Goal: Task Accomplishment & Management: Manage account settings

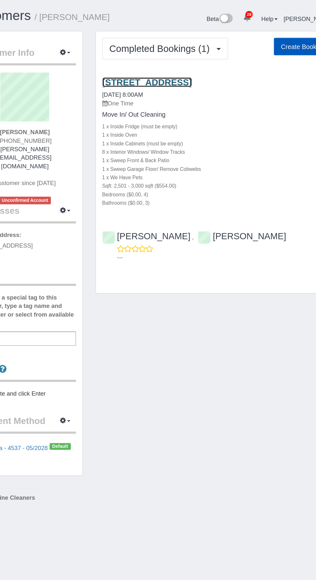
click at [177, 62] on link "[STREET_ADDRESS]" at bounding box center [164, 62] width 68 height 7
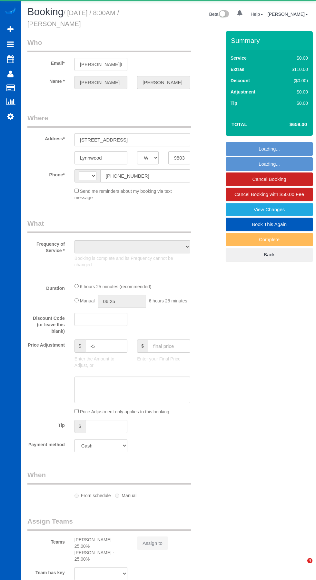
select select "WA"
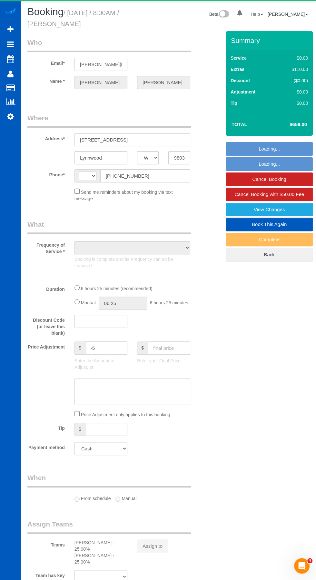
select select "string:US"
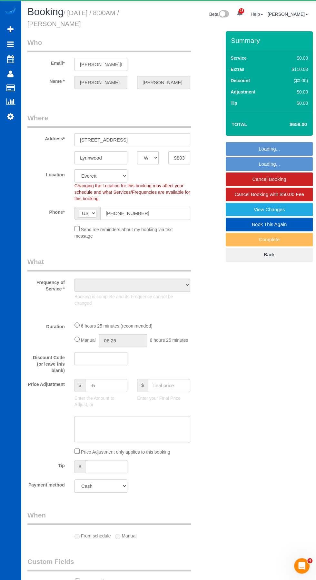
select select "object:1151"
select select "199"
select select "2501"
select select "4"
select select "3"
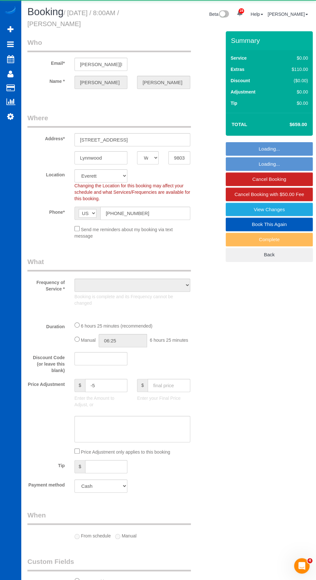
select select "spot1"
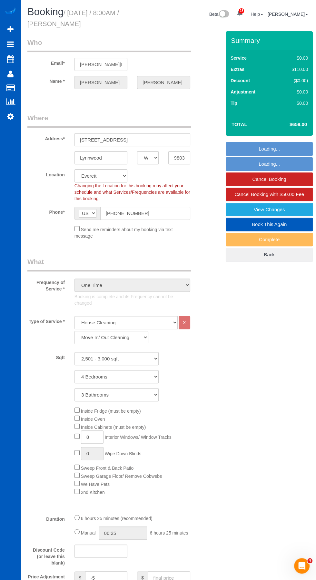
select select "2501"
select select "4"
select select "3"
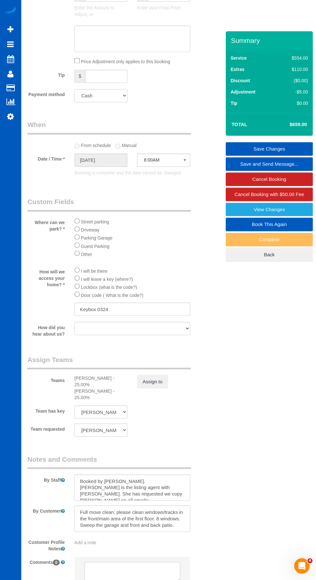
scroll to position [583, 0]
click at [142, 487] on textarea at bounding box center [132, 487] width 116 height 26
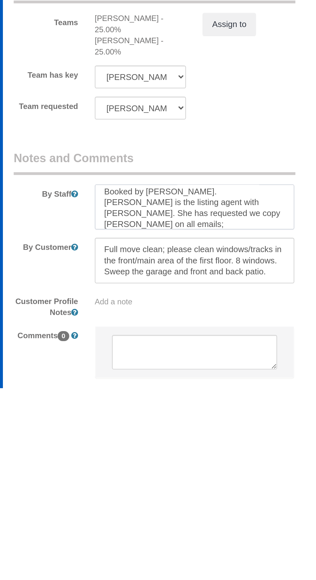
scroll to position [9, 0]
click at [146, 528] on div "Customer Profile Notes Add a note" at bounding box center [117, 530] width 188 height 15
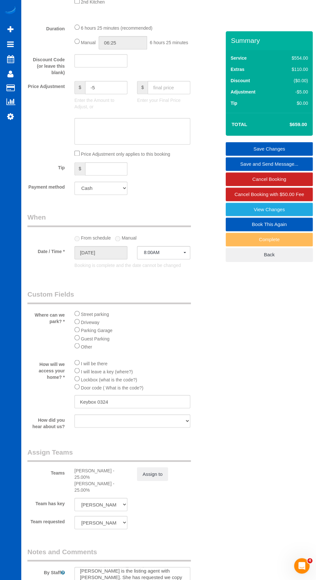
scroll to position [583, 0]
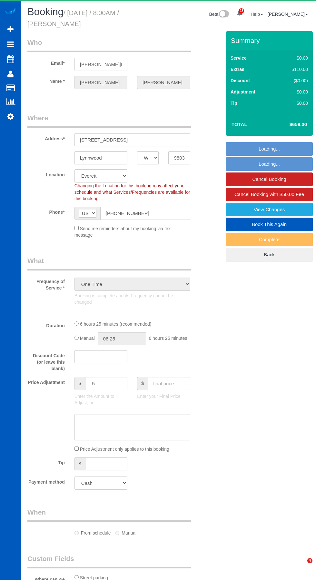
select select "WA"
select select "string:cash"
select select "object:913"
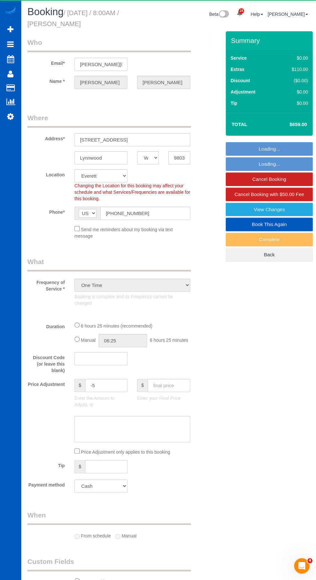
select select "199"
select select "2501"
select select "4"
select select "3"
select select "spot1"
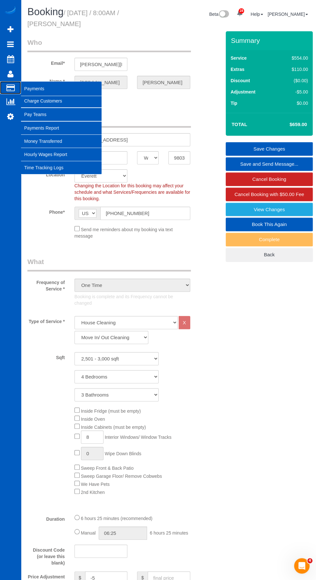
click at [8, 89] on icon at bounding box center [10, 88] width 8 height 6
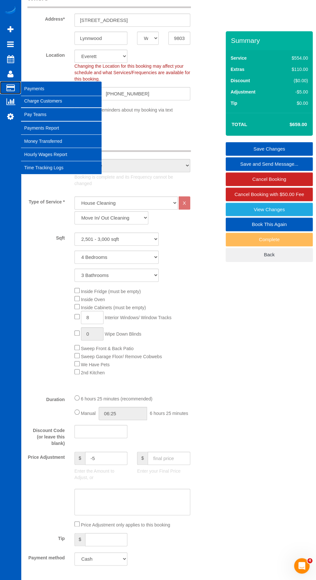
scroll to position [125, 0]
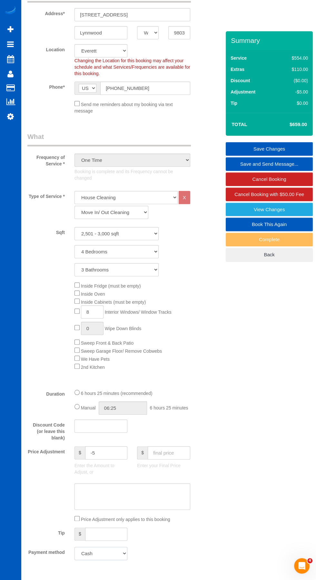
click at [104, 554] on select "Visa - 4537 - 05/2028 (Default) Add Credit Card ─────────────── Cash Check Payp…" at bounding box center [100, 552] width 53 height 13
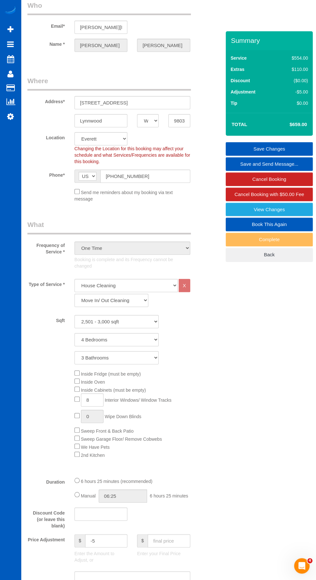
scroll to position [0, 0]
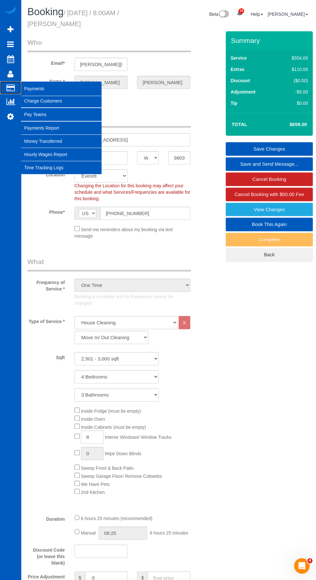
click at [9, 89] on icon at bounding box center [10, 88] width 8 height 6
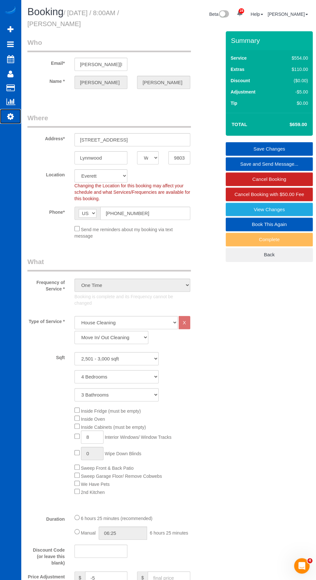
click at [10, 115] on icon at bounding box center [10, 116] width 7 height 8
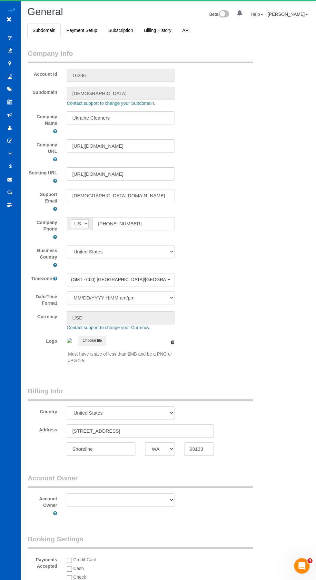
scroll to position [1529, 315]
select select "1"
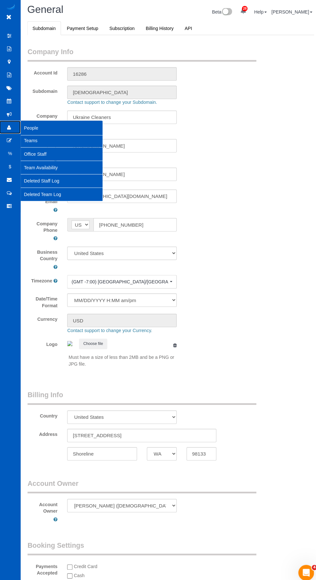
click at [13, 128] on link "People" at bounding box center [10, 127] width 21 height 13
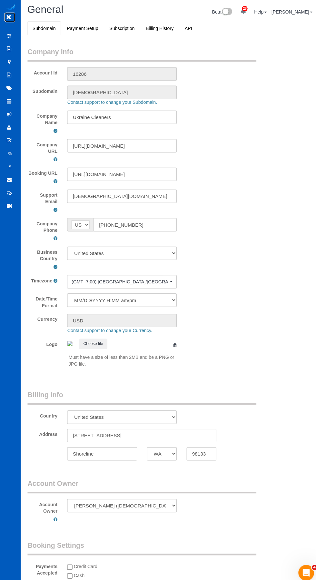
click at [6, 21] on icon at bounding box center [9, 19] width 8 height 8
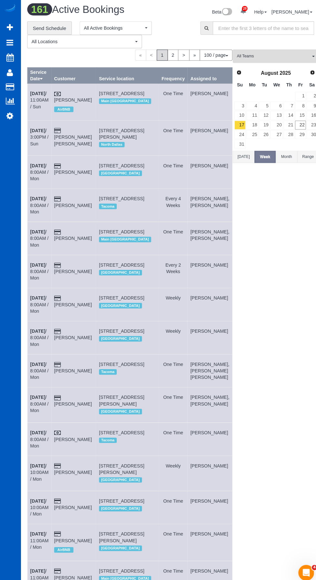
scroll to position [3872, 315]
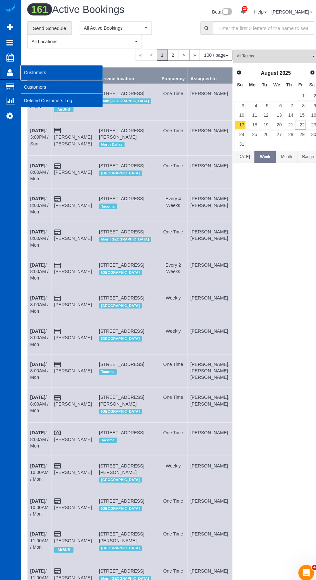
click at [11, 73] on icon at bounding box center [10, 74] width 6 height 8
click at [10, 74] on icon at bounding box center [10, 74] width 6 height 8
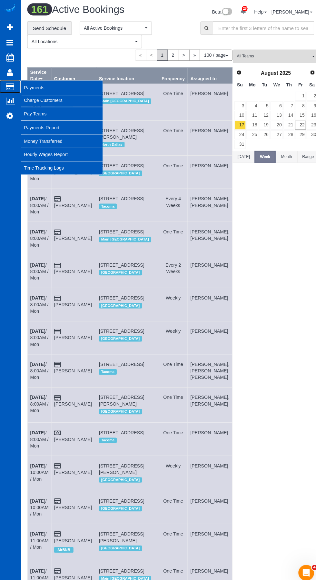
click at [12, 88] on icon at bounding box center [10, 88] width 8 height 6
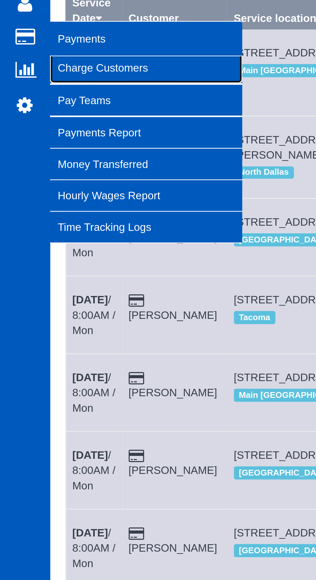
click at [51, 101] on link "Charge Customers" at bounding box center [61, 100] width 81 height 13
select select
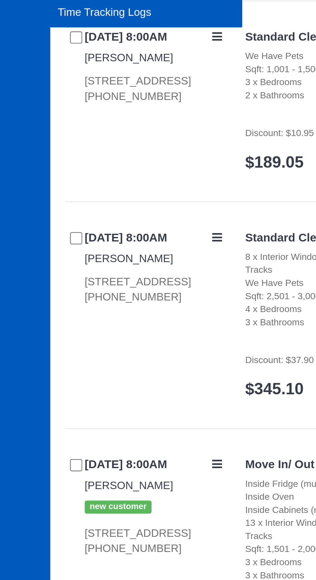
scroll to position [3051, 315]
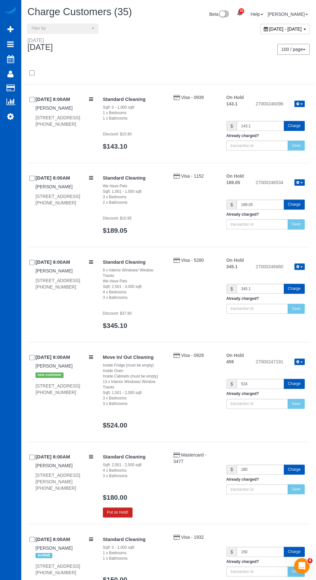
click at [269, 28] on span "[DATE] - [DATE]" at bounding box center [285, 28] width 33 height 5
type input "**********"
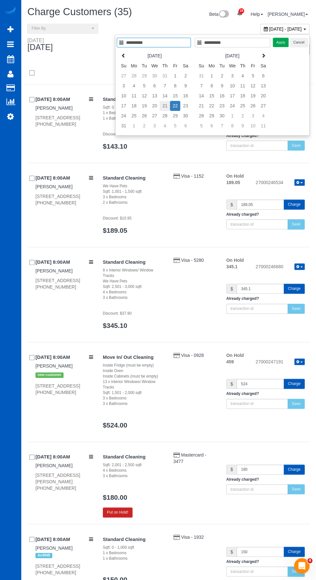
click at [166, 105] on td "21" at bounding box center [164, 106] width 10 height 10
type input "**********"
click at [166, 105] on td "21" at bounding box center [164, 106] width 10 height 10
type input "**********"
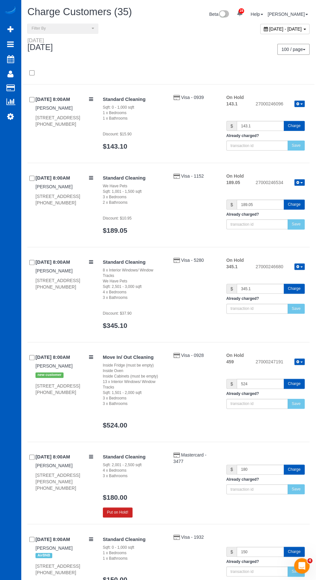
click at [269, 29] on span "[DATE] - [DATE]" at bounding box center [285, 28] width 33 height 5
click at [182, 283] on div "Standard Cleaning 8 x Interior Windows/ Window Tracks We Have Pets Sqft: 2,501 …" at bounding box center [203, 296] width 211 height 79
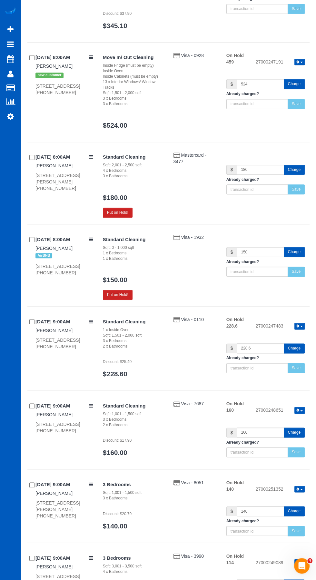
scroll to position [0, 0]
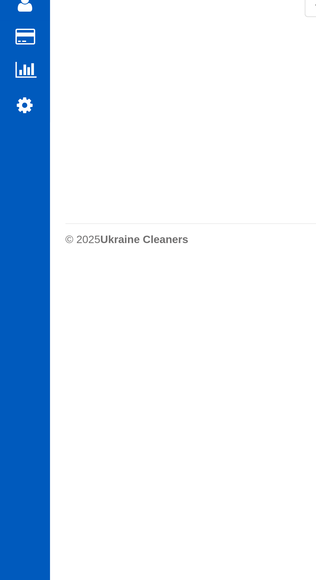
scroll to position [3872, 315]
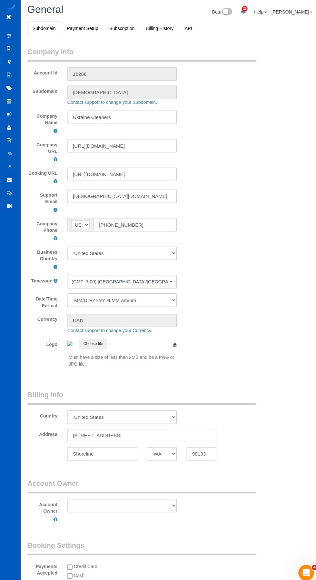
scroll to position [1529, 315]
select select "1"
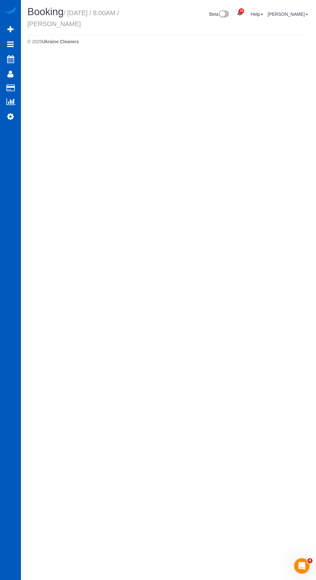
scroll to position [785, 315]
select select "WA"
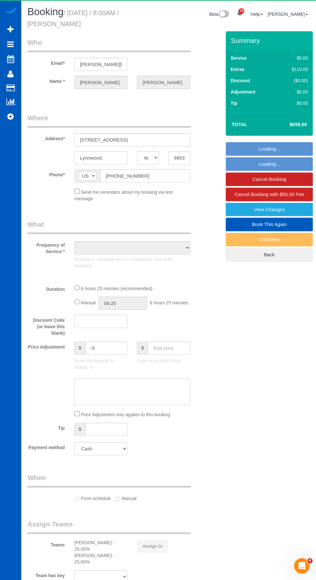
scroll to position [981, 315]
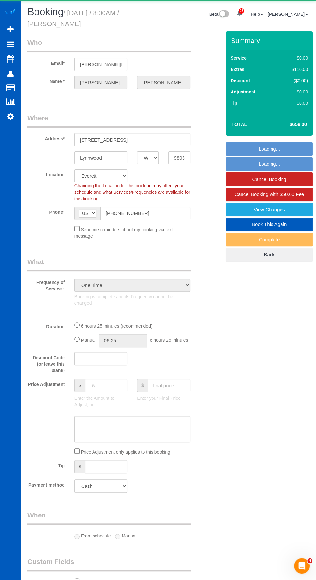
select select "object:8553"
select select "199"
select select "2501"
select select "4"
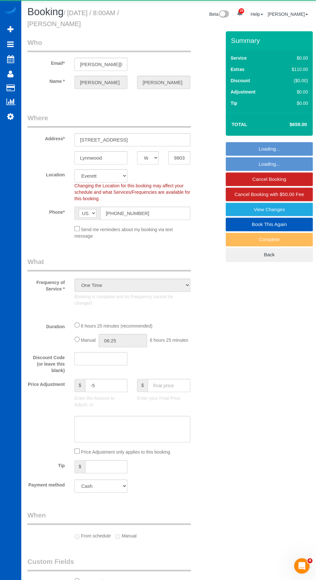
select select "3"
select select "spot8"
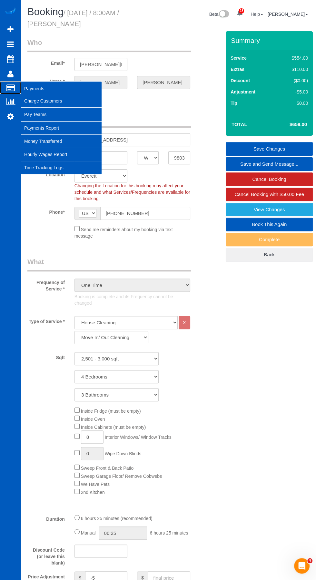
click at [12, 90] on icon at bounding box center [10, 88] width 8 height 6
click at [47, 103] on link "Charge Customers" at bounding box center [61, 100] width 81 height 13
select select
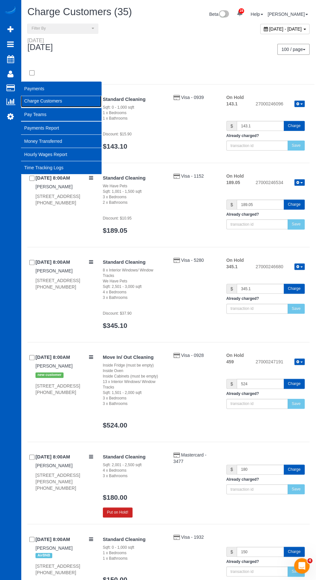
scroll to position [3051, 315]
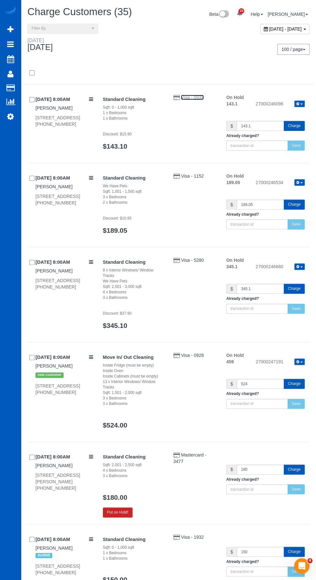
click at [181, 97] on span "Visa - 0939" at bounding box center [192, 97] width 23 height 5
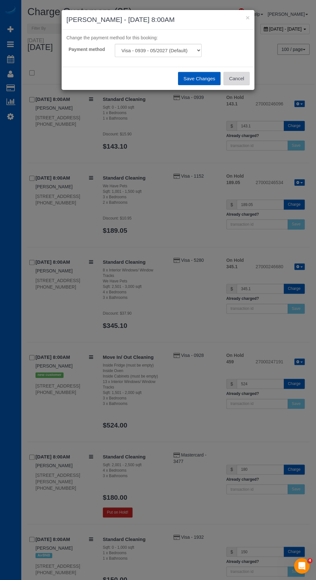
click at [240, 82] on button "Cancel" at bounding box center [236, 79] width 26 height 14
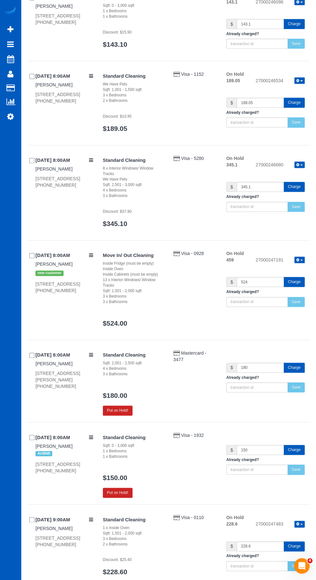
scroll to position [0, 0]
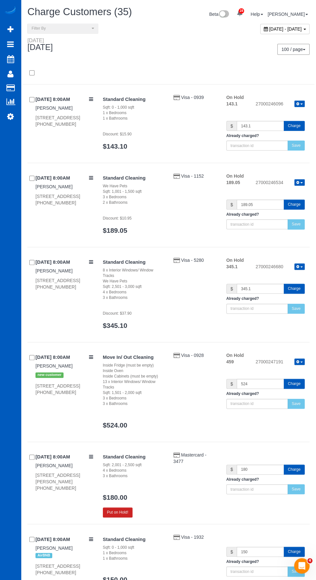
click at [269, 27] on span "[DATE] - [DATE]" at bounding box center [285, 28] width 33 height 5
type input "**********"
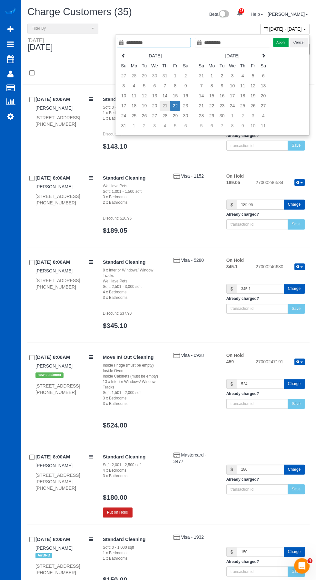
click at [167, 105] on td "21" at bounding box center [164, 106] width 10 height 10
type input "**********"
click at [168, 106] on td "21" at bounding box center [164, 106] width 10 height 10
type input "**********"
click at [281, 42] on button "Apply" at bounding box center [281, 42] width 16 height 9
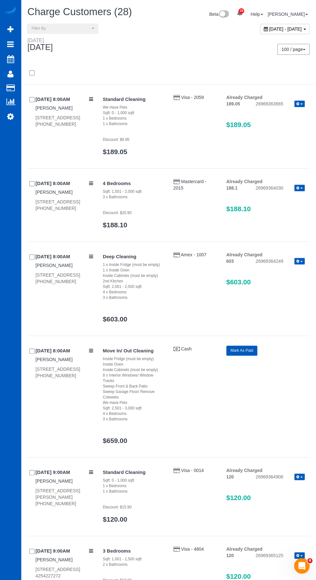
click at [246, 351] on button "Mark As Paid" at bounding box center [241, 350] width 31 height 10
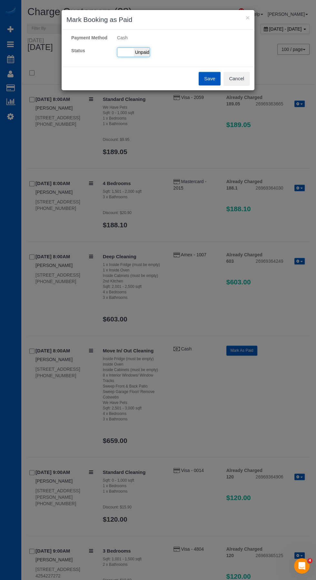
click at [134, 52] on span "Unpaid" at bounding box center [142, 52] width 16 height 9
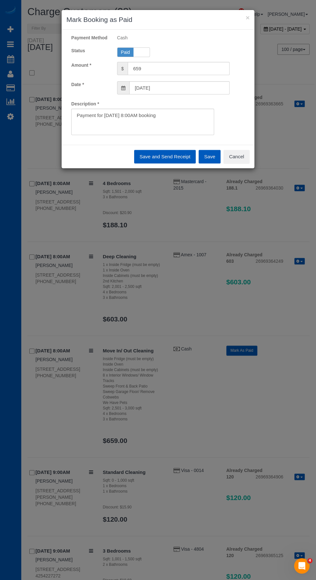
click at [213, 156] on button "Save" at bounding box center [209, 157] width 22 height 14
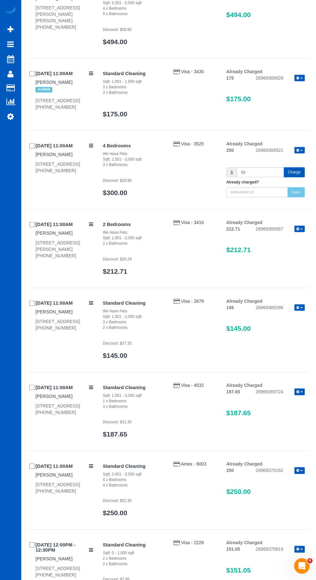
scroll to position [1035, 0]
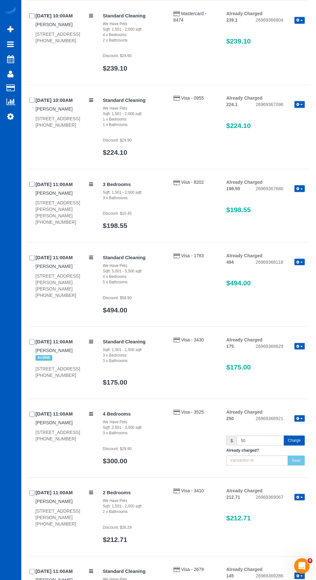
click at [300, 435] on button "Charge" at bounding box center [293, 440] width 21 height 10
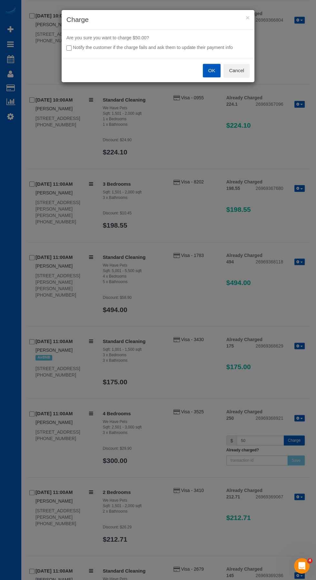
click at [215, 68] on button "OK" at bounding box center [212, 71] width 18 height 14
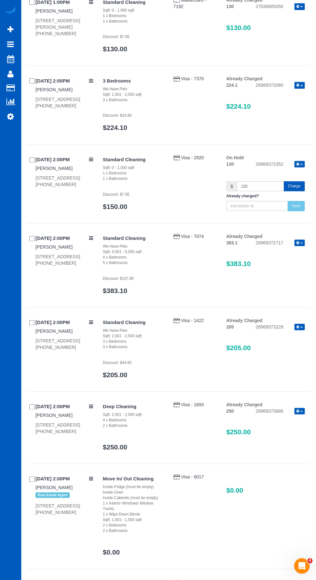
click at [290, 184] on button "Charge" at bounding box center [293, 186] width 21 height 10
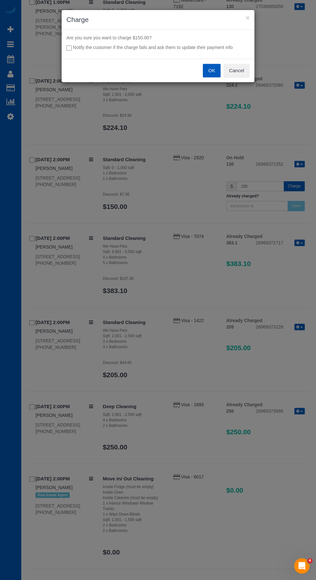
click at [212, 70] on button "OK" at bounding box center [212, 71] width 18 height 14
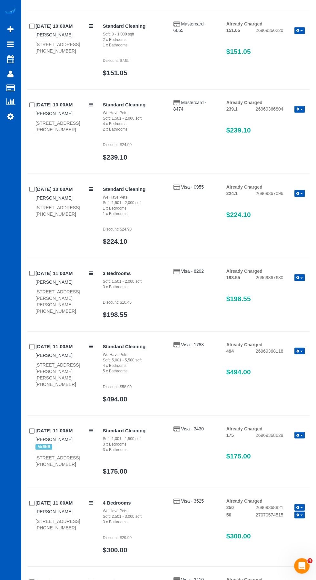
scroll to position [0, 0]
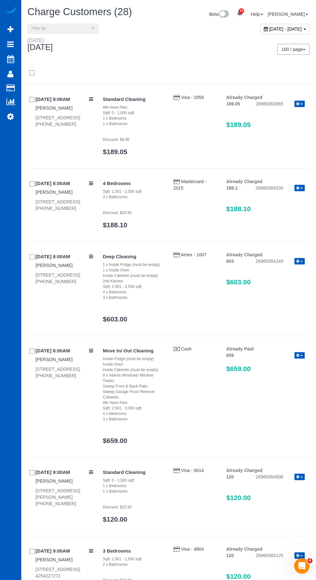
click at [269, 30] on span "[DATE] - [DATE]" at bounding box center [285, 28] width 33 height 5
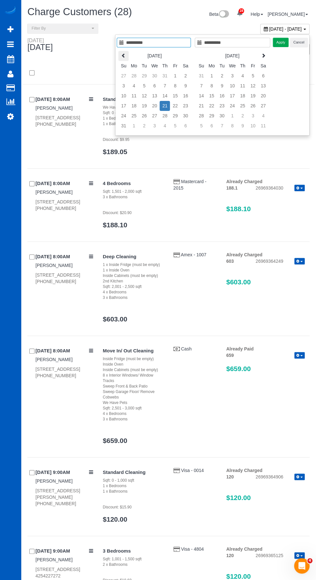
click at [122, 54] on th at bounding box center [123, 56] width 10 height 10
click at [155, 75] on td "2" at bounding box center [154, 76] width 10 height 10
type input "**********"
click at [243, 105] on td "21" at bounding box center [242, 106] width 10 height 10
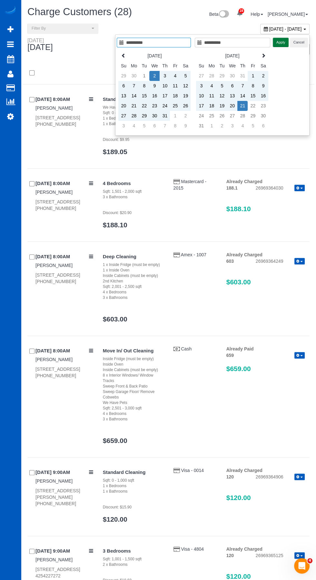
click at [280, 42] on button "Apply" at bounding box center [281, 42] width 16 height 9
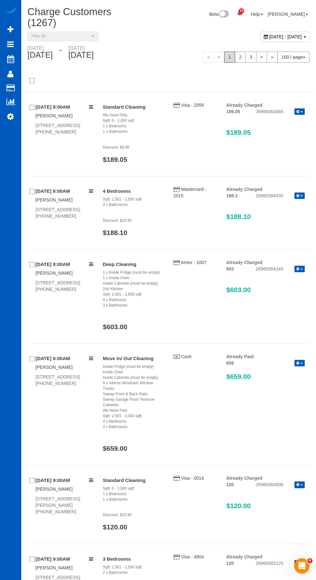
scroll to position [2443, 315]
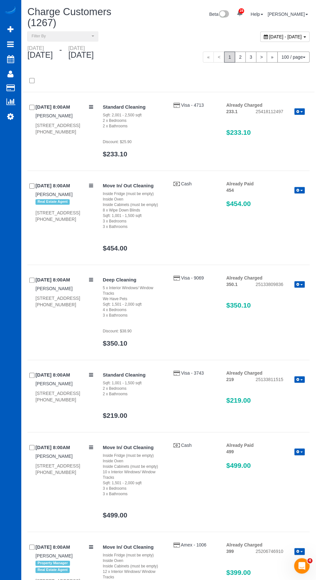
click at [62, 36] on span "Filter By" at bounding box center [61, 36] width 58 height 5
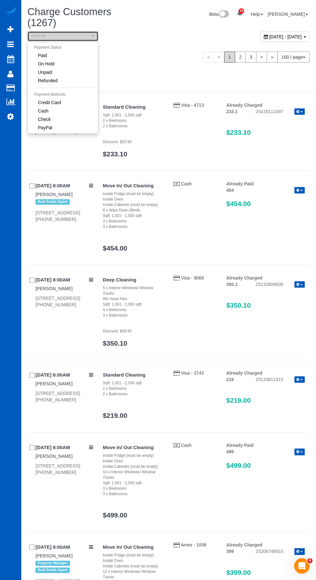
scroll to position [8314, 315]
click at [54, 71] on link "Unpaid" at bounding box center [63, 72] width 70 height 8
select select "******"
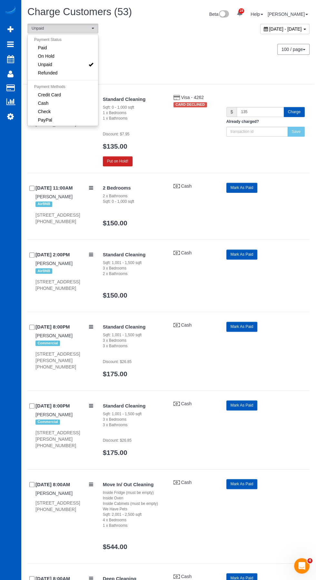
scroll to position [27718, 31898]
click at [192, 59] on div at bounding box center [158, 290] width 316 height 580
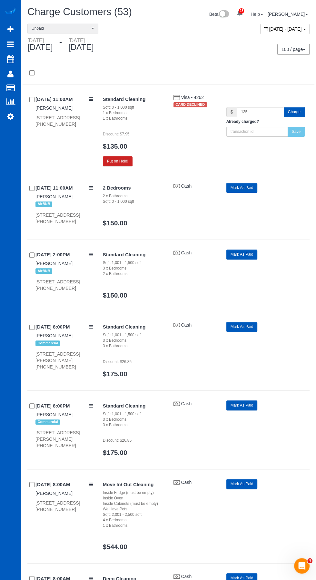
click at [297, 109] on button "Charge" at bounding box center [293, 112] width 21 height 10
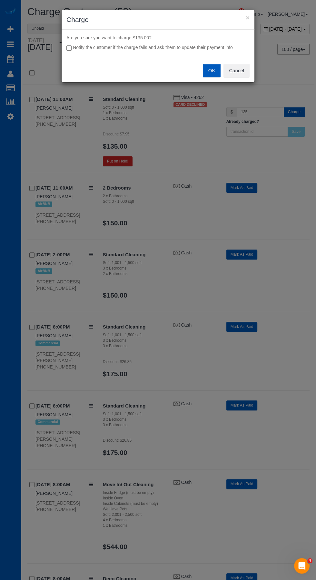
click at [212, 70] on button "OK" at bounding box center [212, 71] width 18 height 14
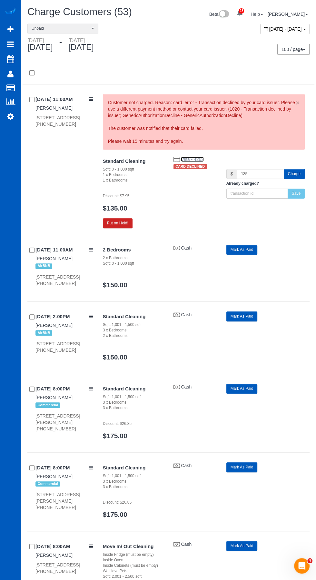
click at [193, 158] on span "Visa - 4262" at bounding box center [192, 159] width 23 height 5
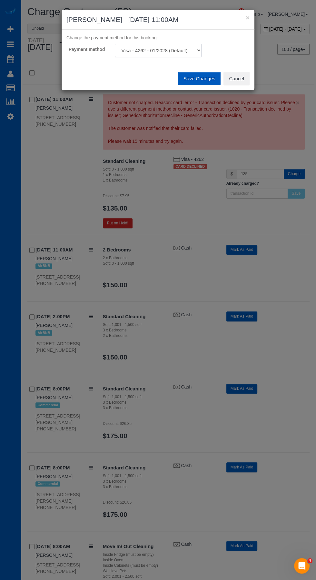
click at [182, 46] on select "Visa - 4262 - 01/2028 (Default) Add Credit Card ─────────────── Cash Check Payp…" at bounding box center [158, 50] width 87 height 13
click at [244, 81] on button "Cancel" at bounding box center [236, 79] width 26 height 14
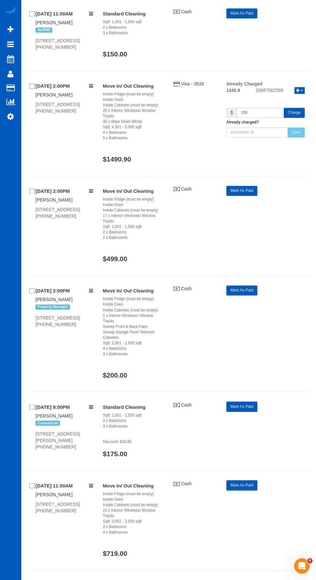
scroll to position [2179, 0]
click at [297, 118] on button "Charge" at bounding box center [293, 113] width 21 height 10
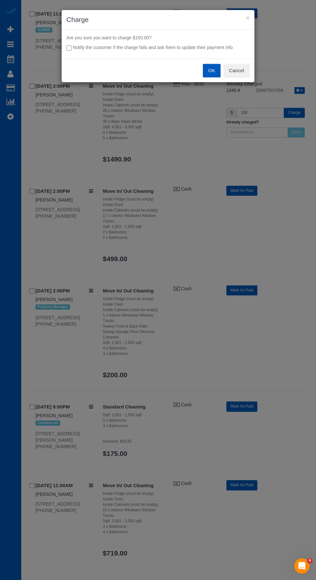
click at [212, 70] on button "OK" at bounding box center [212, 71] width 18 height 14
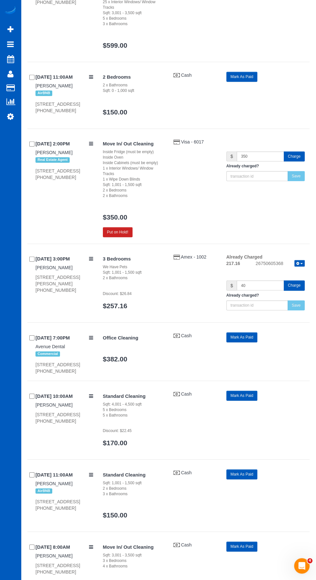
scroll to position [2777, 0]
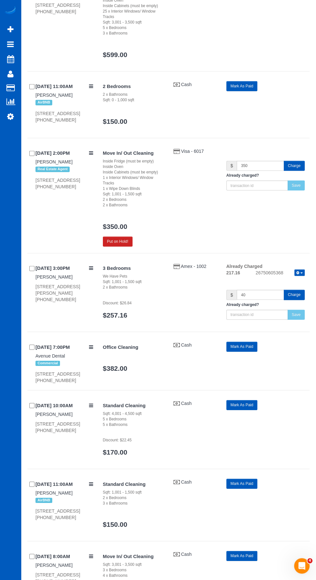
click at [295, 171] on button "Charge" at bounding box center [293, 166] width 21 height 10
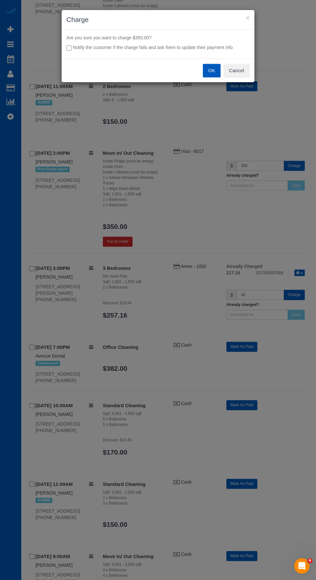
click at [212, 70] on button "OK" at bounding box center [212, 71] width 18 height 14
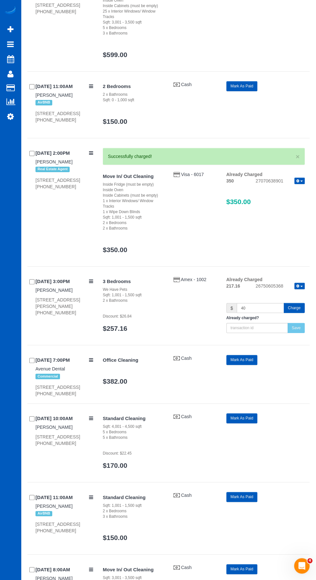
scroll to position [4571, 315]
click at [302, 313] on button "Charge" at bounding box center [293, 308] width 21 height 10
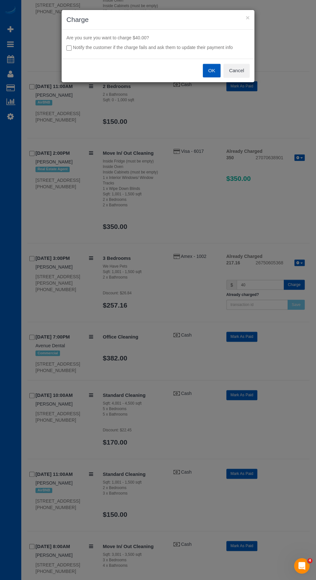
scroll to position [27666, 31898]
click at [213, 70] on button "OK" at bounding box center [212, 71] width 18 height 14
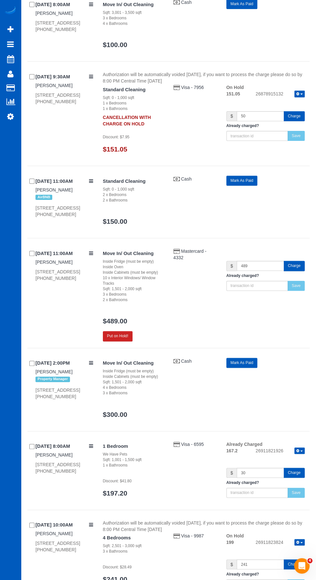
scroll to position [3332, 0]
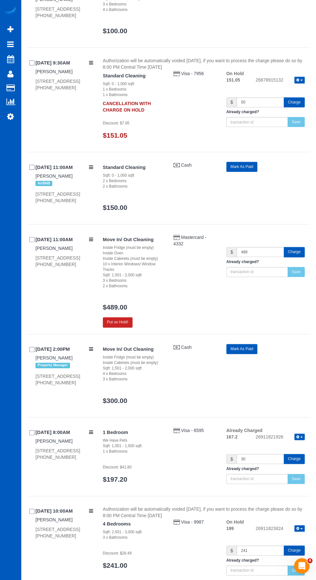
click at [296, 107] on button "Charge" at bounding box center [293, 102] width 21 height 10
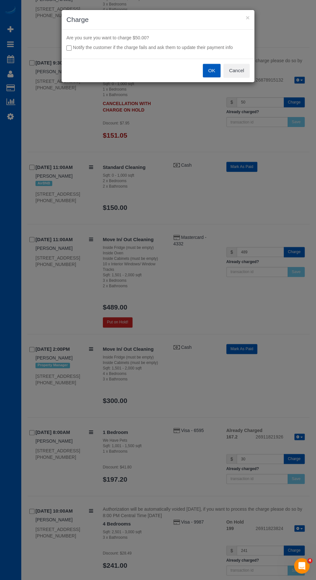
click at [210, 71] on button "OK" at bounding box center [212, 71] width 18 height 14
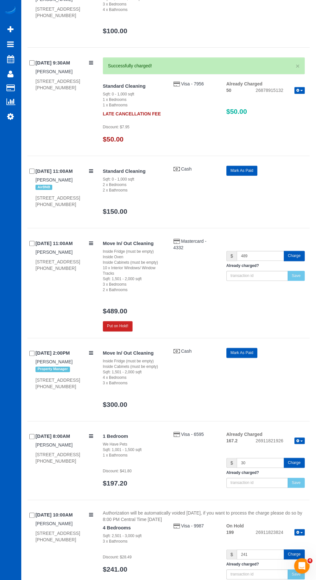
scroll to position [4551, 315]
click at [298, 271] on div "Save" at bounding box center [296, 276] width 17 height 10
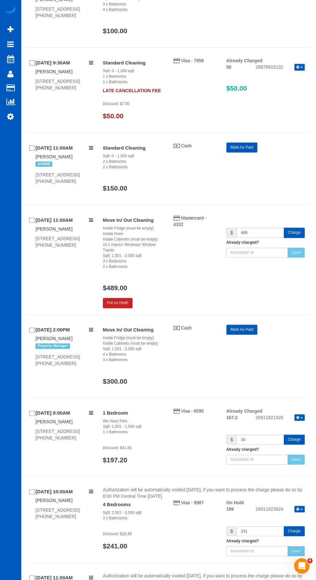
click at [298, 237] on button "Charge" at bounding box center [293, 232] width 21 height 10
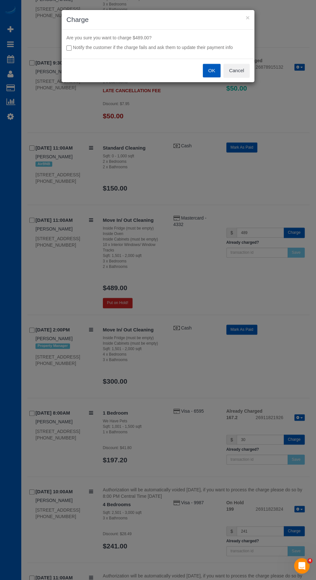
click at [213, 69] on button "OK" at bounding box center [212, 71] width 18 height 14
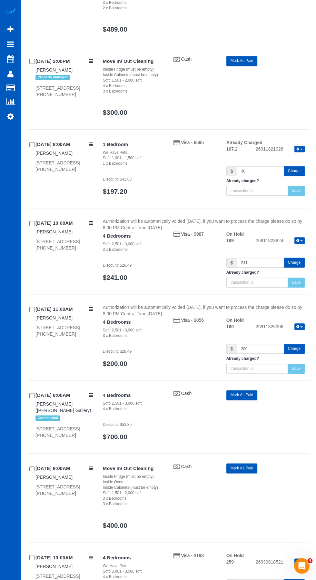
click at [284, 196] on input "text" at bounding box center [257, 191] width 62 height 10
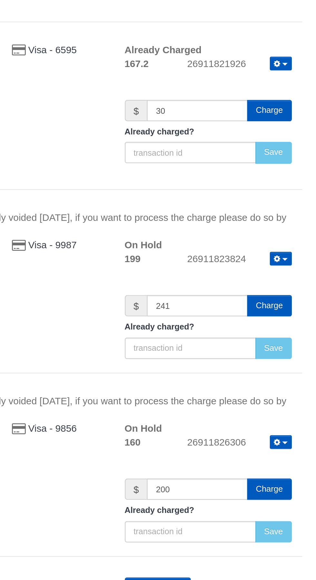
click at [200, 183] on div "1 Bedroom We Have Pets Sqft: 1,001 - 1,500 sqft 1 x Bathrooms Discount: $41.80 …" at bounding box center [203, 152] width 211 height 62
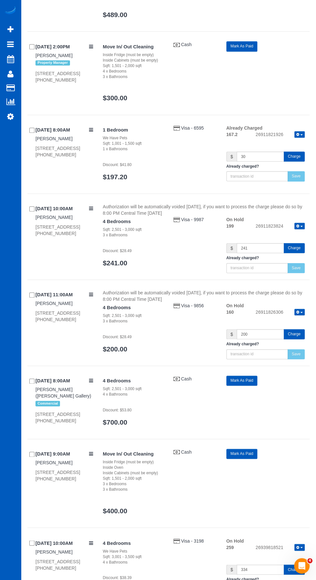
click at [295, 161] on button "Charge" at bounding box center [293, 156] width 21 height 10
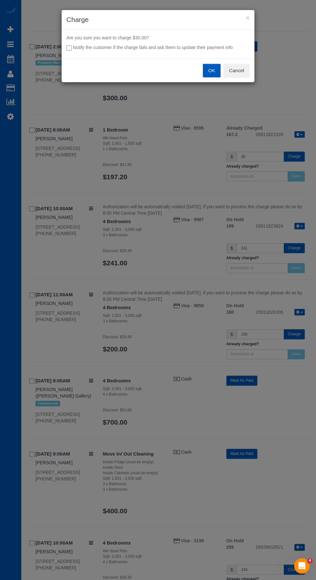
click at [209, 69] on button "OK" at bounding box center [212, 71] width 18 height 14
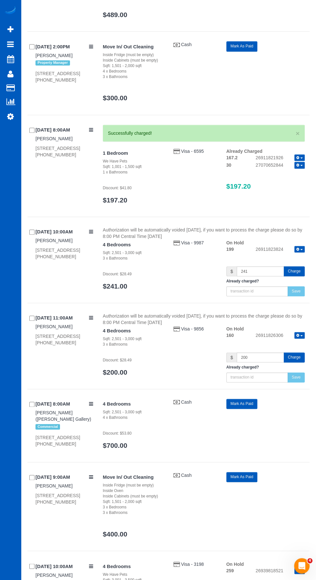
click at [303, 276] on button "Charge" at bounding box center [293, 271] width 21 height 10
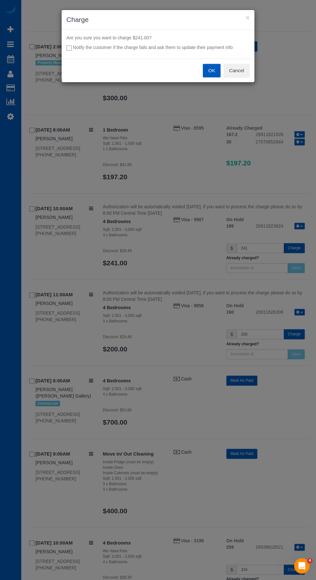
click at [211, 70] on button "OK" at bounding box center [212, 71] width 18 height 14
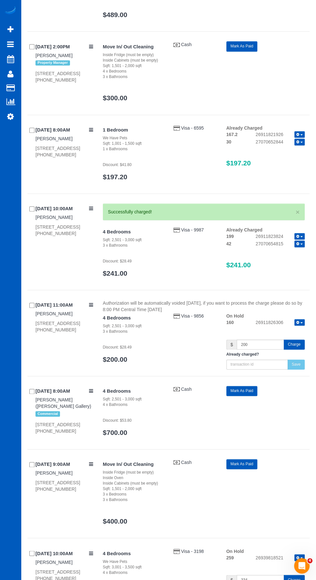
click at [299, 349] on button "Charge" at bounding box center [293, 344] width 21 height 10
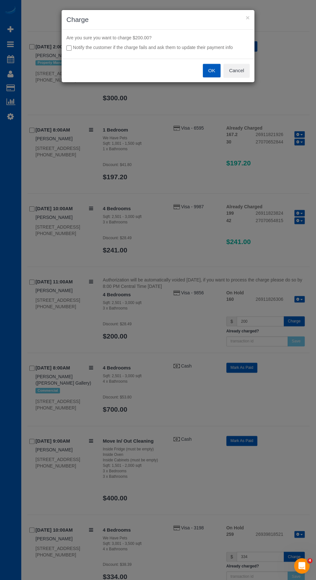
click at [212, 70] on button "OK" at bounding box center [212, 71] width 18 height 14
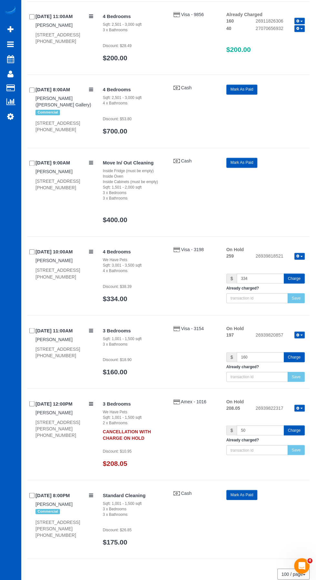
click at [302, 283] on button "Charge" at bounding box center [293, 278] width 21 height 10
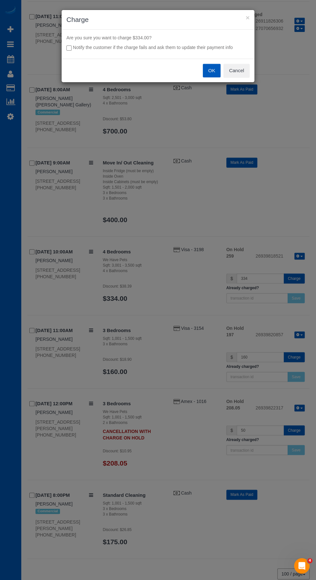
click at [212, 70] on button "OK" at bounding box center [212, 71] width 18 height 14
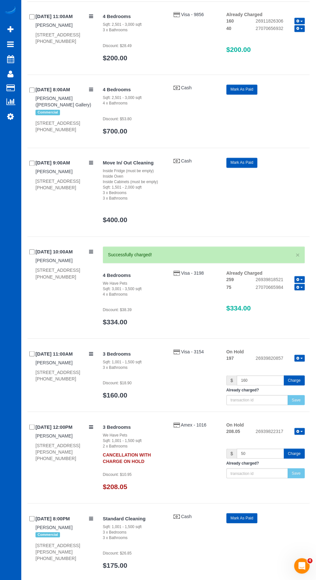
click at [302, 385] on button "Charge" at bounding box center [293, 380] width 21 height 10
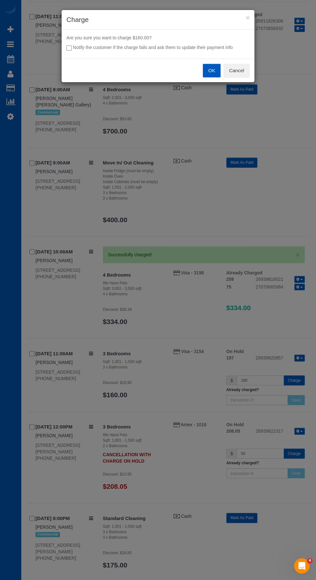
click at [210, 71] on button "OK" at bounding box center [212, 71] width 18 height 14
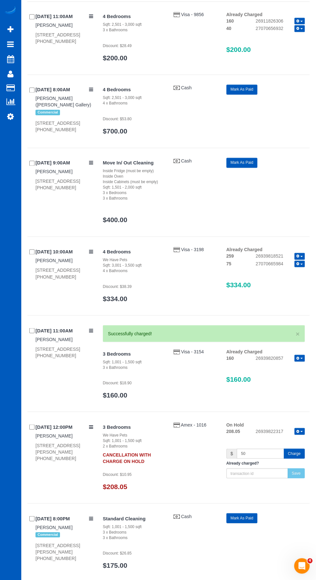
click at [299, 458] on button "Charge" at bounding box center [293, 453] width 21 height 10
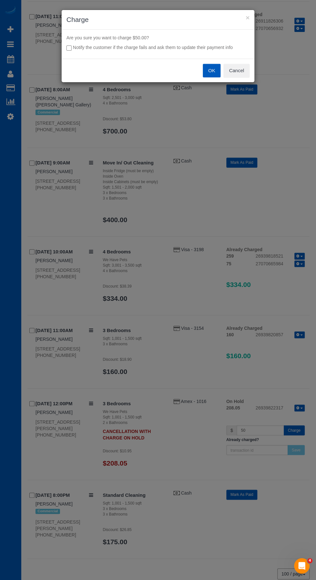
click at [212, 70] on button "OK" at bounding box center [212, 71] width 18 height 14
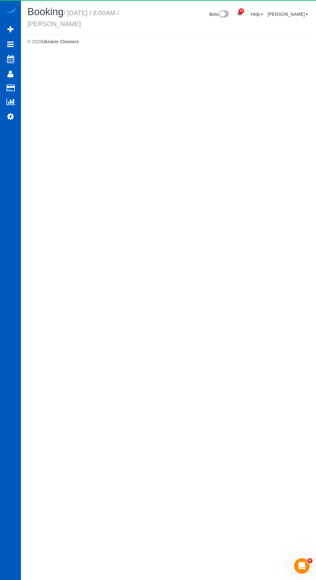
select select "WA"
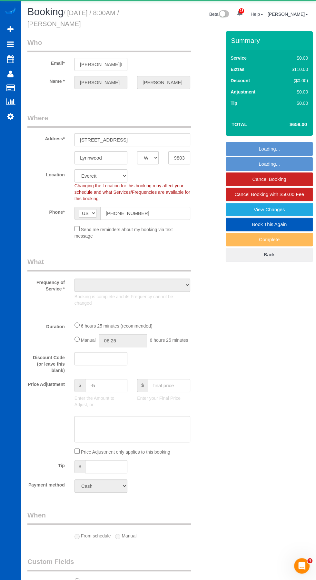
select select "object:17681"
select select "199"
select select "2501"
select select "4"
select select "3"
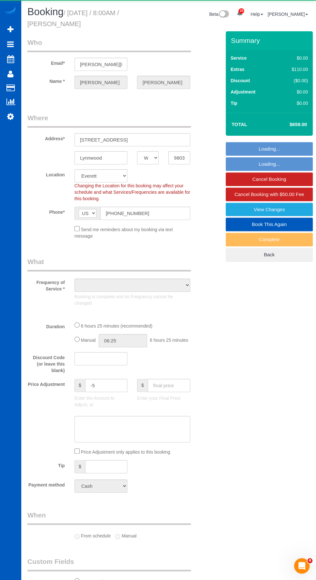
select select "spot15"
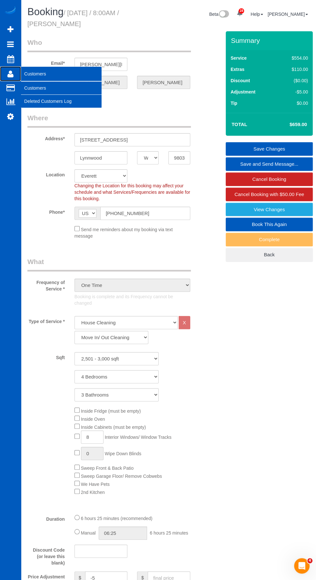
click at [10, 74] on icon at bounding box center [10, 74] width 6 height 8
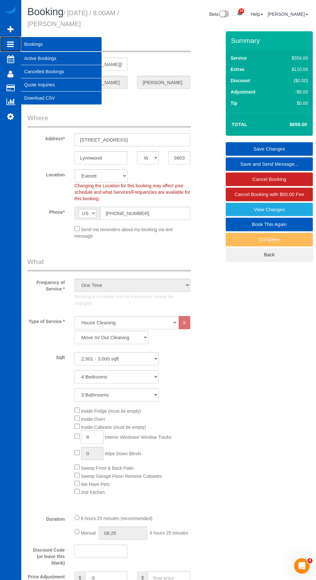
click at [8, 42] on icon at bounding box center [10, 44] width 7 height 8
click at [42, 58] on link "Active Bookings" at bounding box center [61, 58] width 81 height 13
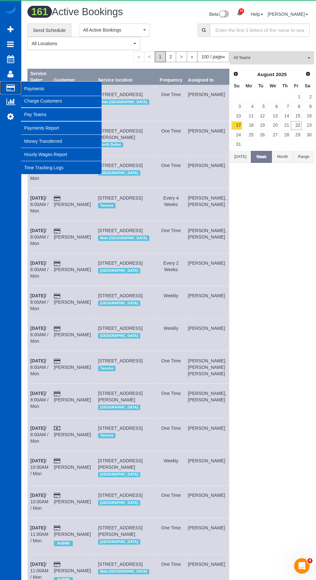
click at [12, 90] on icon at bounding box center [10, 88] width 8 height 6
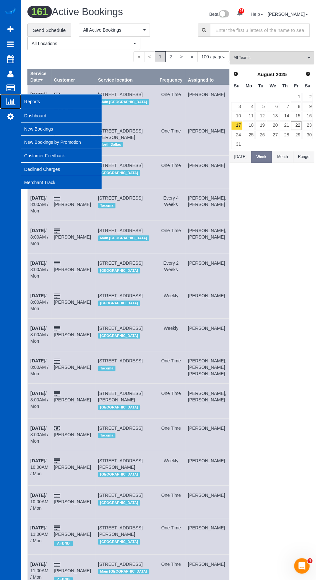
click at [12, 109] on link "Reports" at bounding box center [10, 101] width 21 height 15
click at [40, 119] on link "Dashboard" at bounding box center [61, 115] width 81 height 13
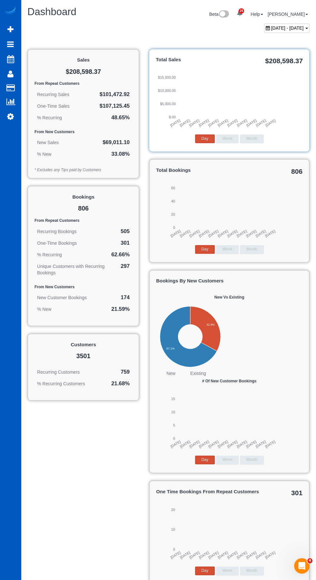
click at [283, 28] on span "[DATE] - [DATE]" at bounding box center [287, 27] width 33 height 5
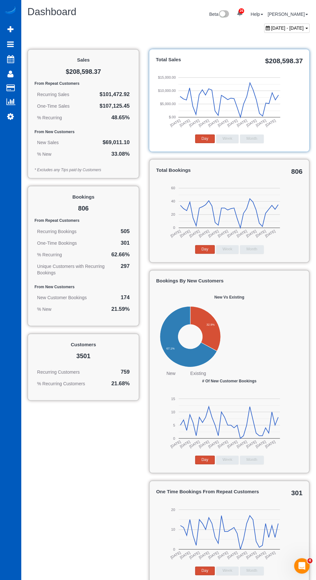
type input "**********"
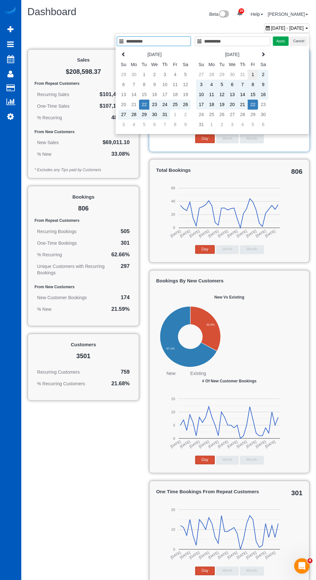
click at [254, 72] on td "1" at bounding box center [252, 75] width 10 height 10
type input "**********"
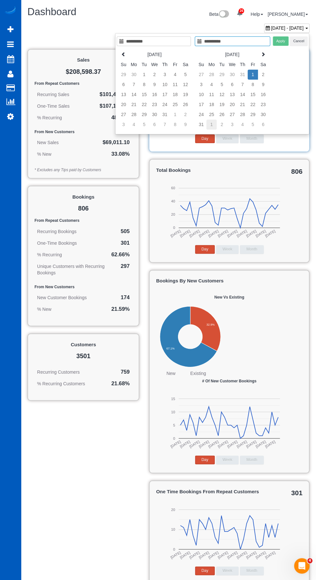
click at [212, 123] on td "1" at bounding box center [211, 125] width 10 height 10
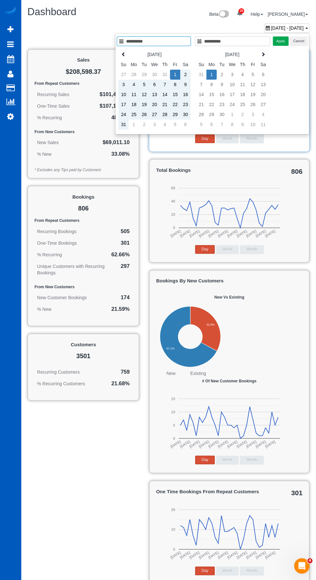
click at [175, 72] on td "1" at bounding box center [175, 75] width 10 height 10
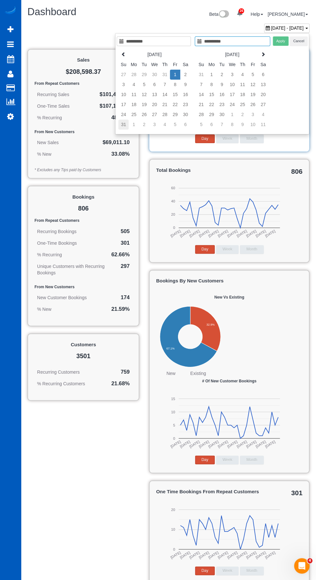
click at [124, 123] on td "31" at bounding box center [123, 125] width 10 height 10
type input "**********"
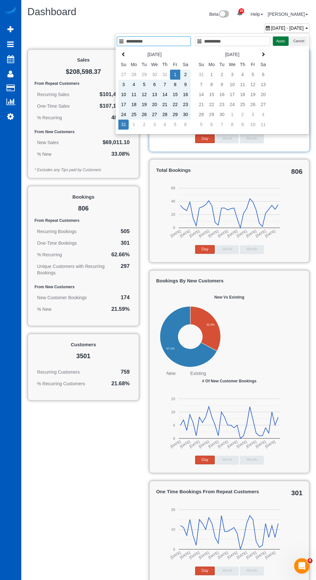
click at [281, 41] on button "Apply" at bounding box center [281, 40] width 16 height 9
